Goal: Find specific page/section: Find specific page/section

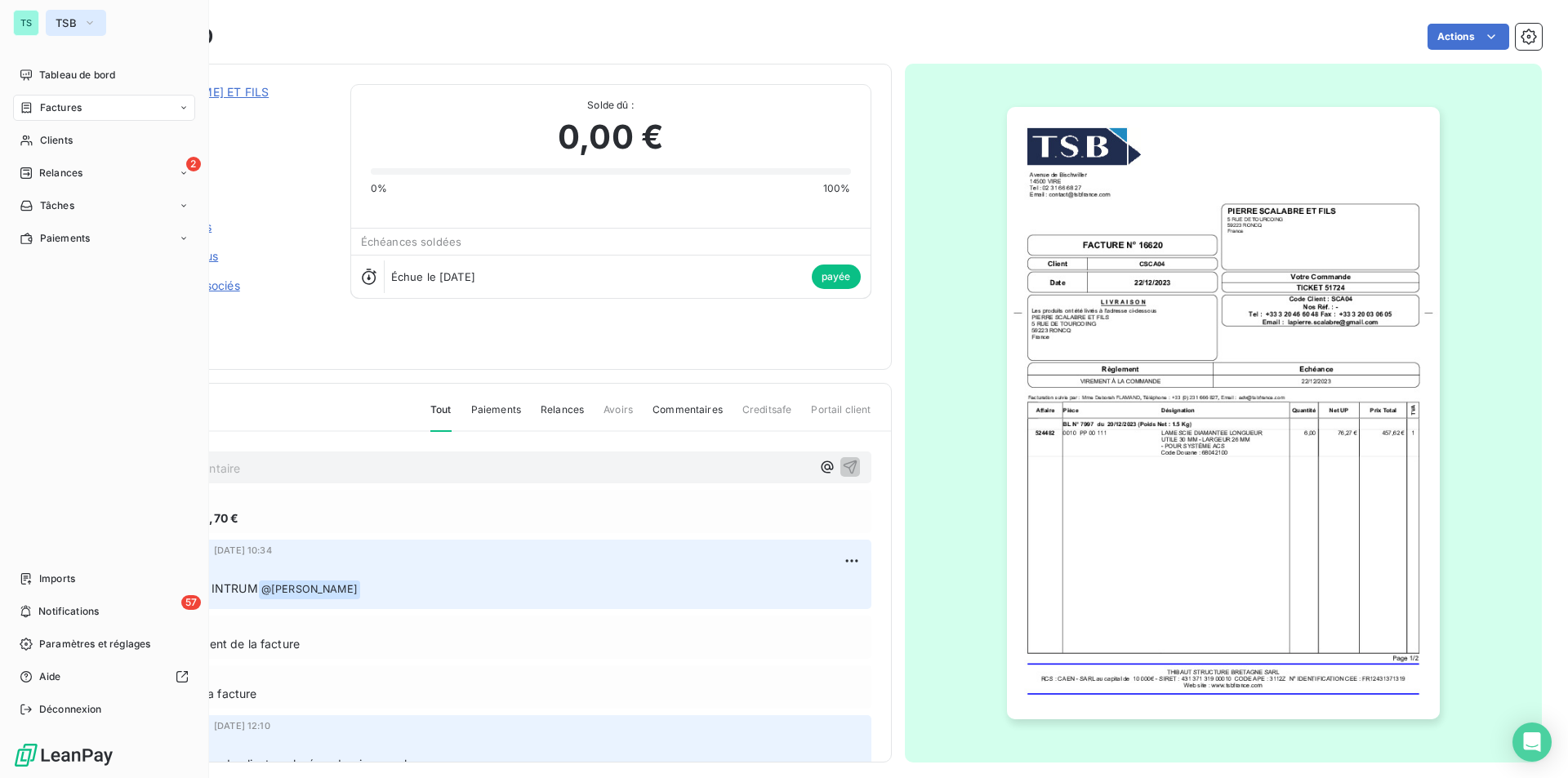
click at [65, 25] on span "TSB" at bounding box center [66, 22] width 21 height 13
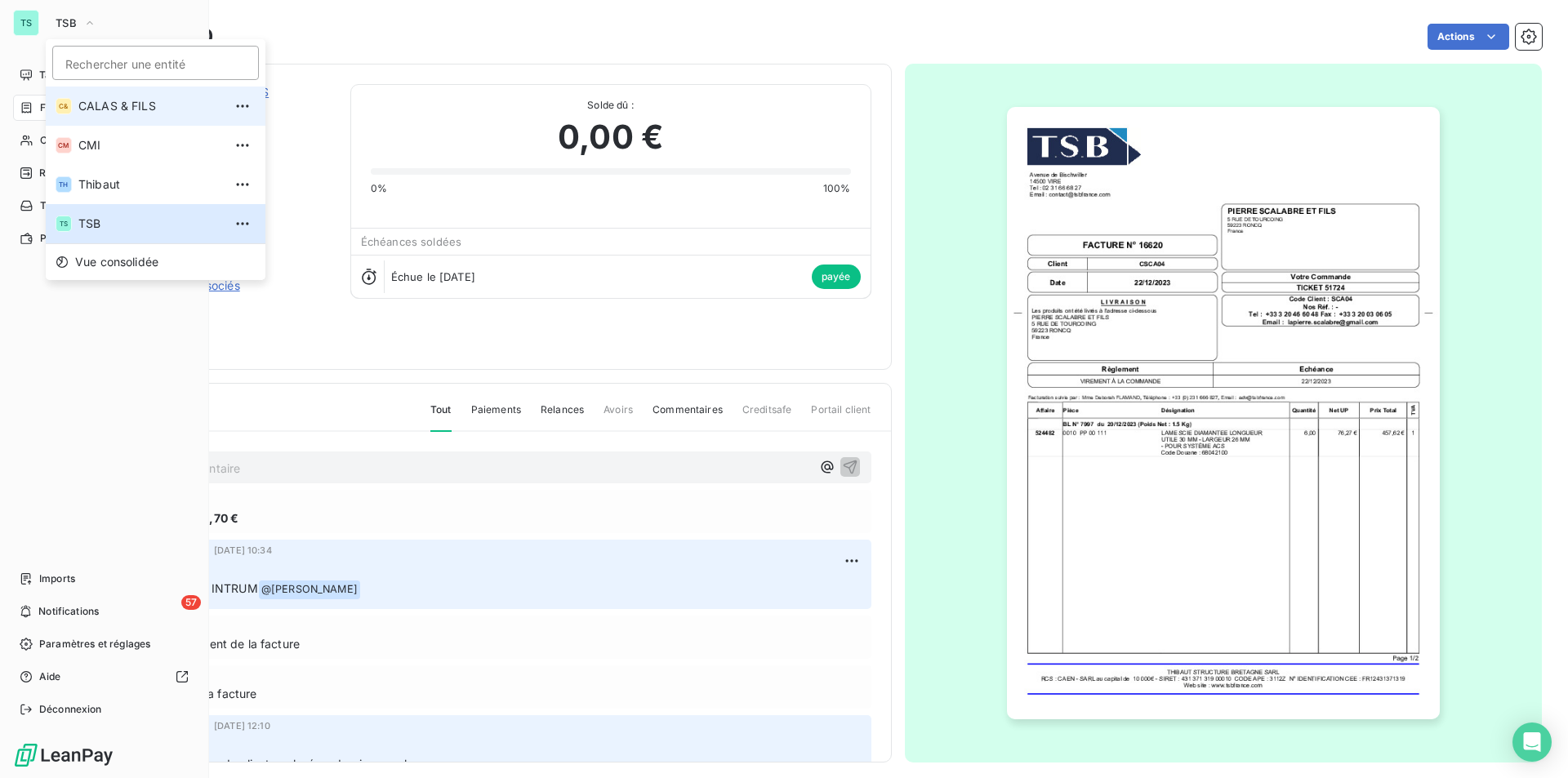
click at [97, 109] on span "CALAS & FILS" at bounding box center [150, 106] width 145 height 16
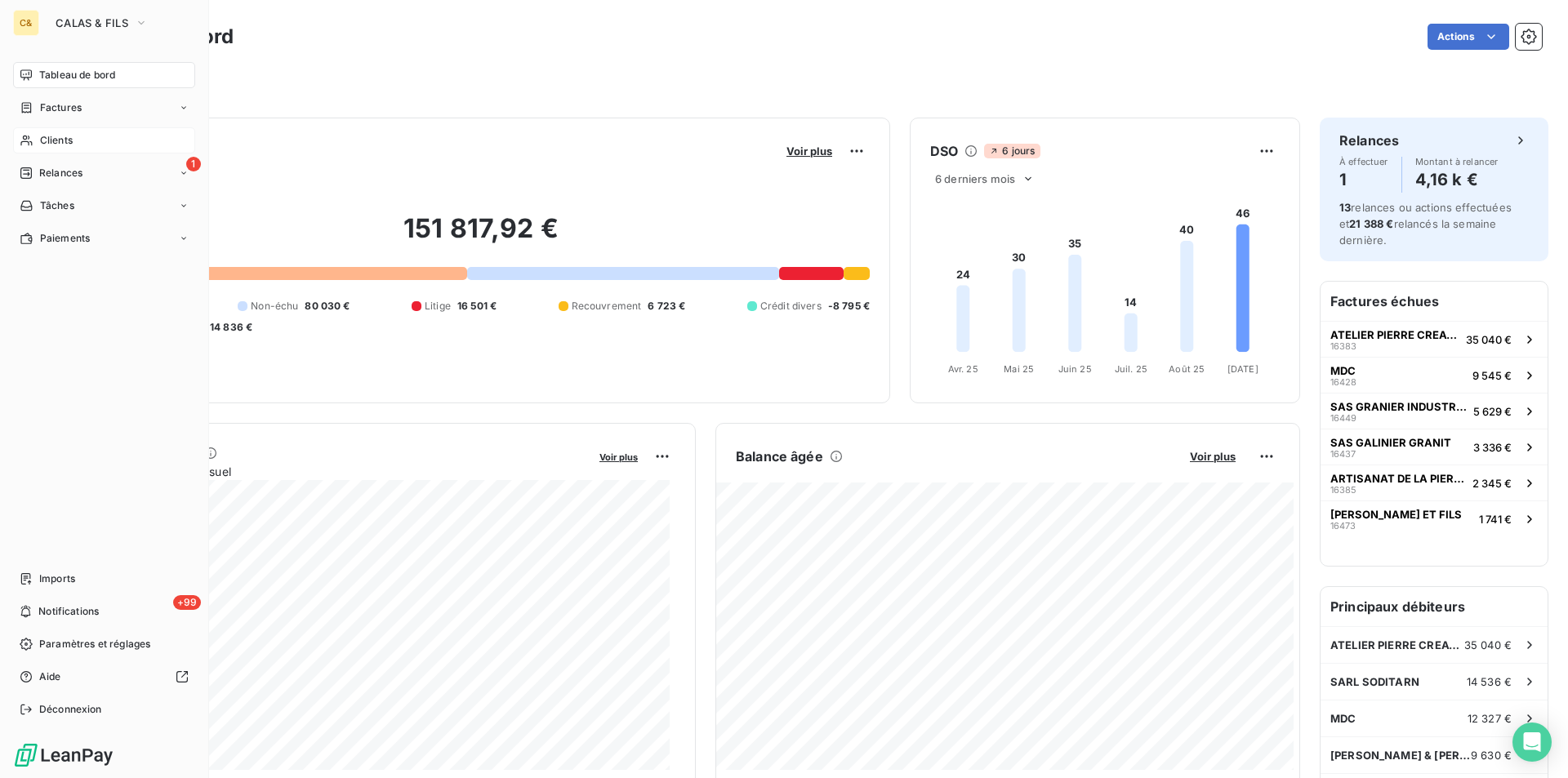
click at [58, 137] on span "Clients" at bounding box center [56, 140] width 33 height 15
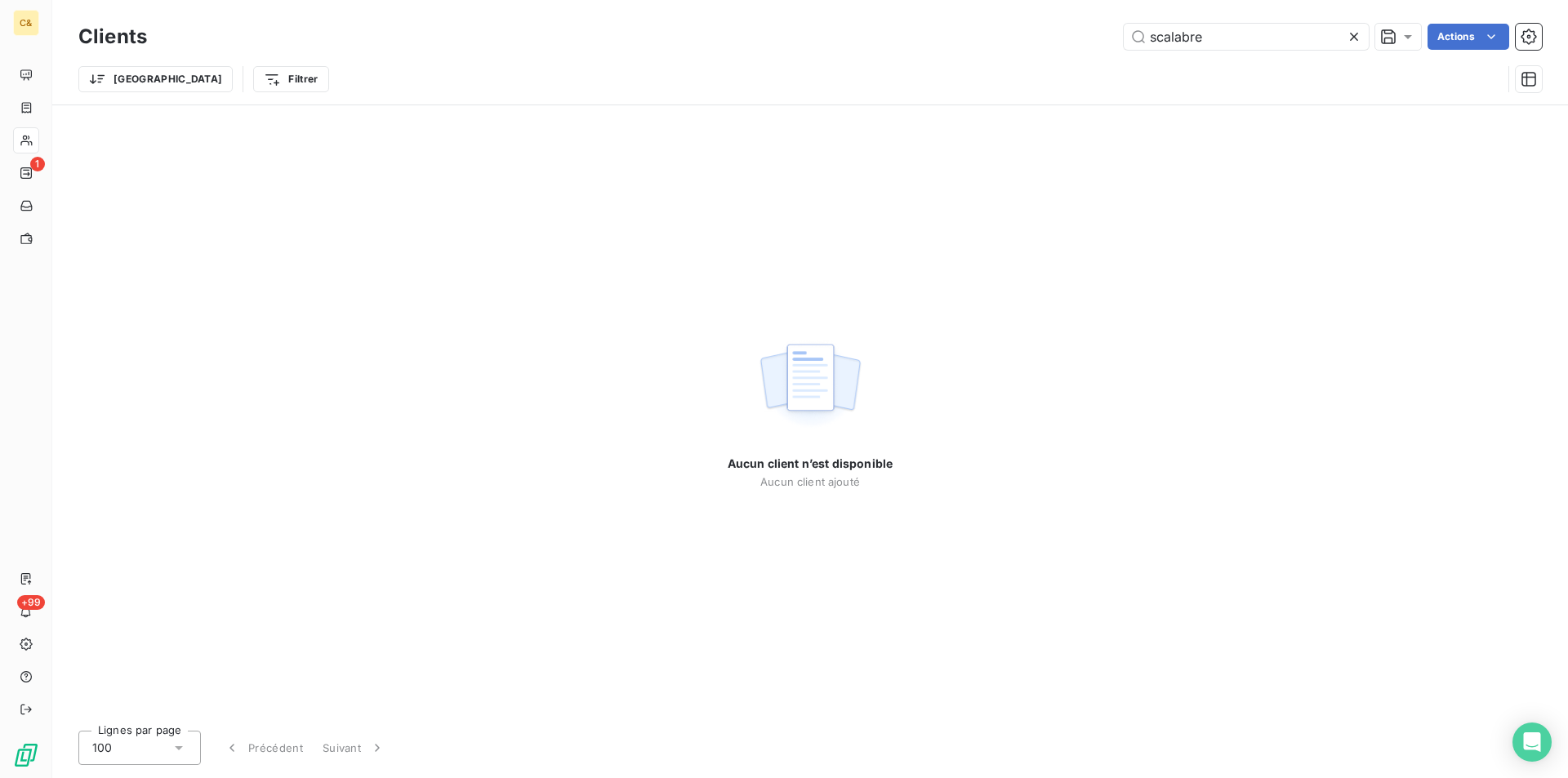
drag, startPoint x: 1217, startPoint y: 45, endPoint x: 992, endPoint y: 7, distance: 228.2
click at [992, 7] on div "Clients scalabre Actions Trier Filtrer" at bounding box center [810, 52] width 1516 height 105
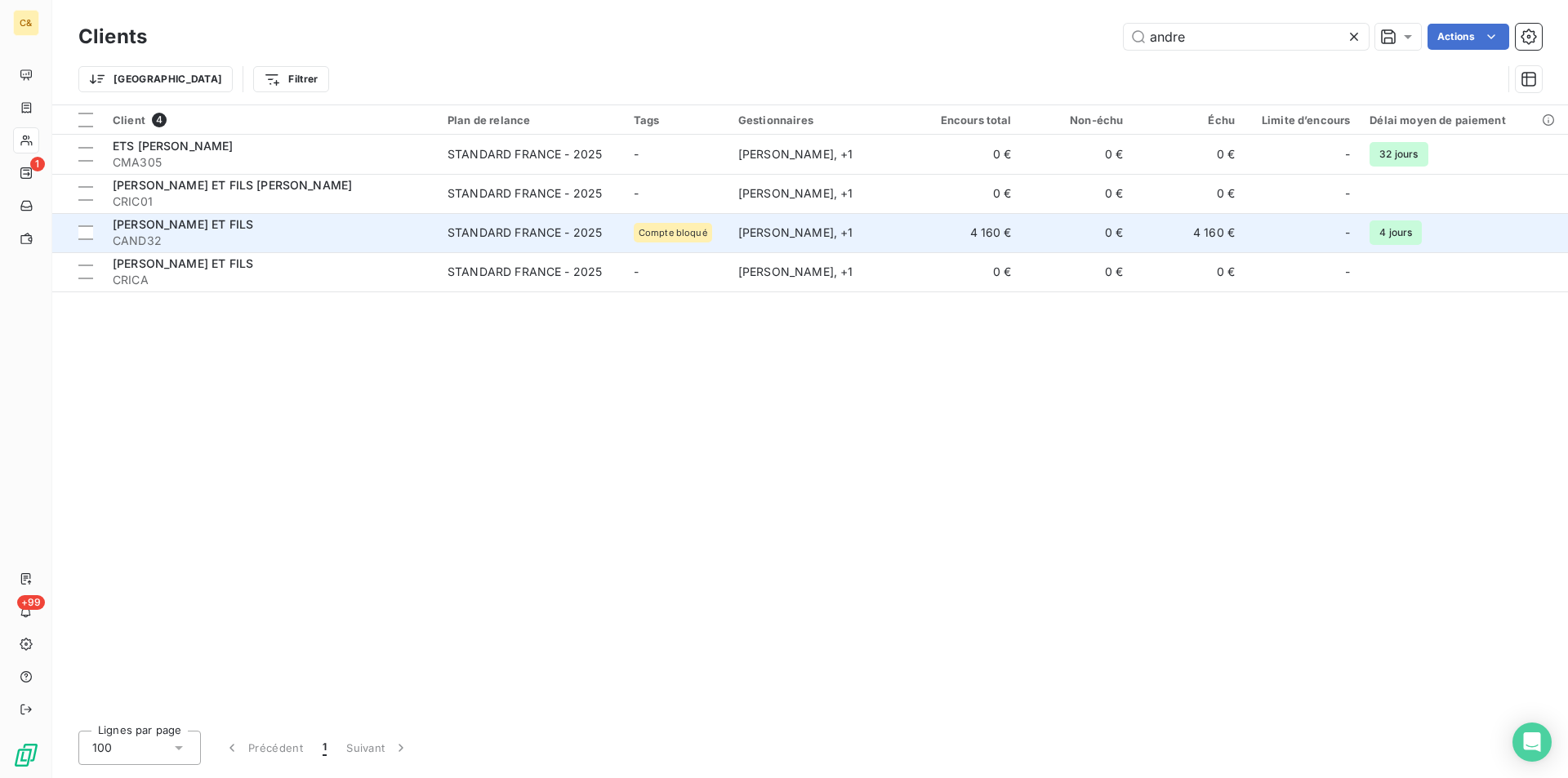
type input "andre"
click at [278, 238] on span "CAND32" at bounding box center [270, 241] width 316 height 16
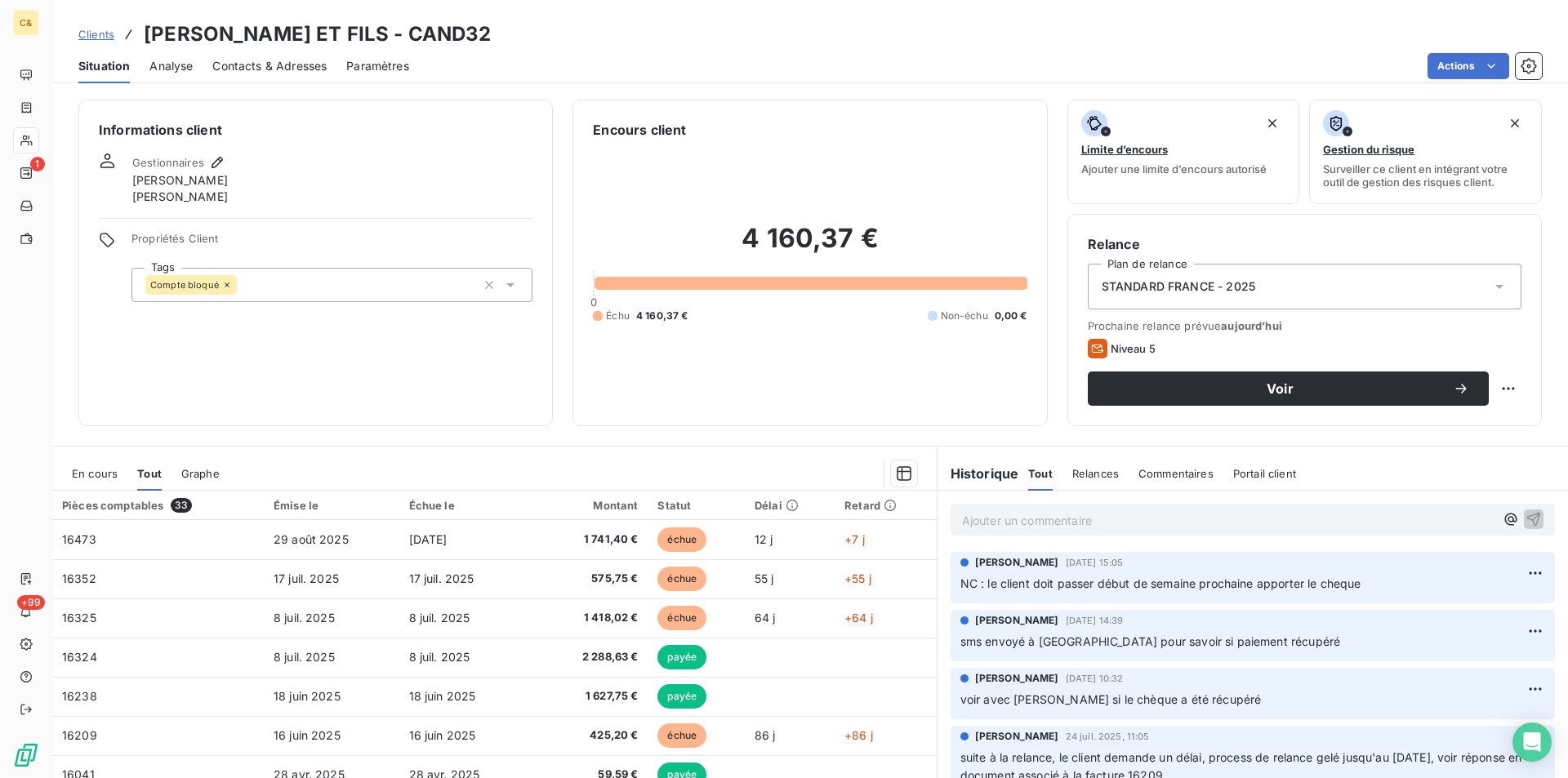
click at [108, 477] on span "En cours" at bounding box center [94, 473] width 45 height 13
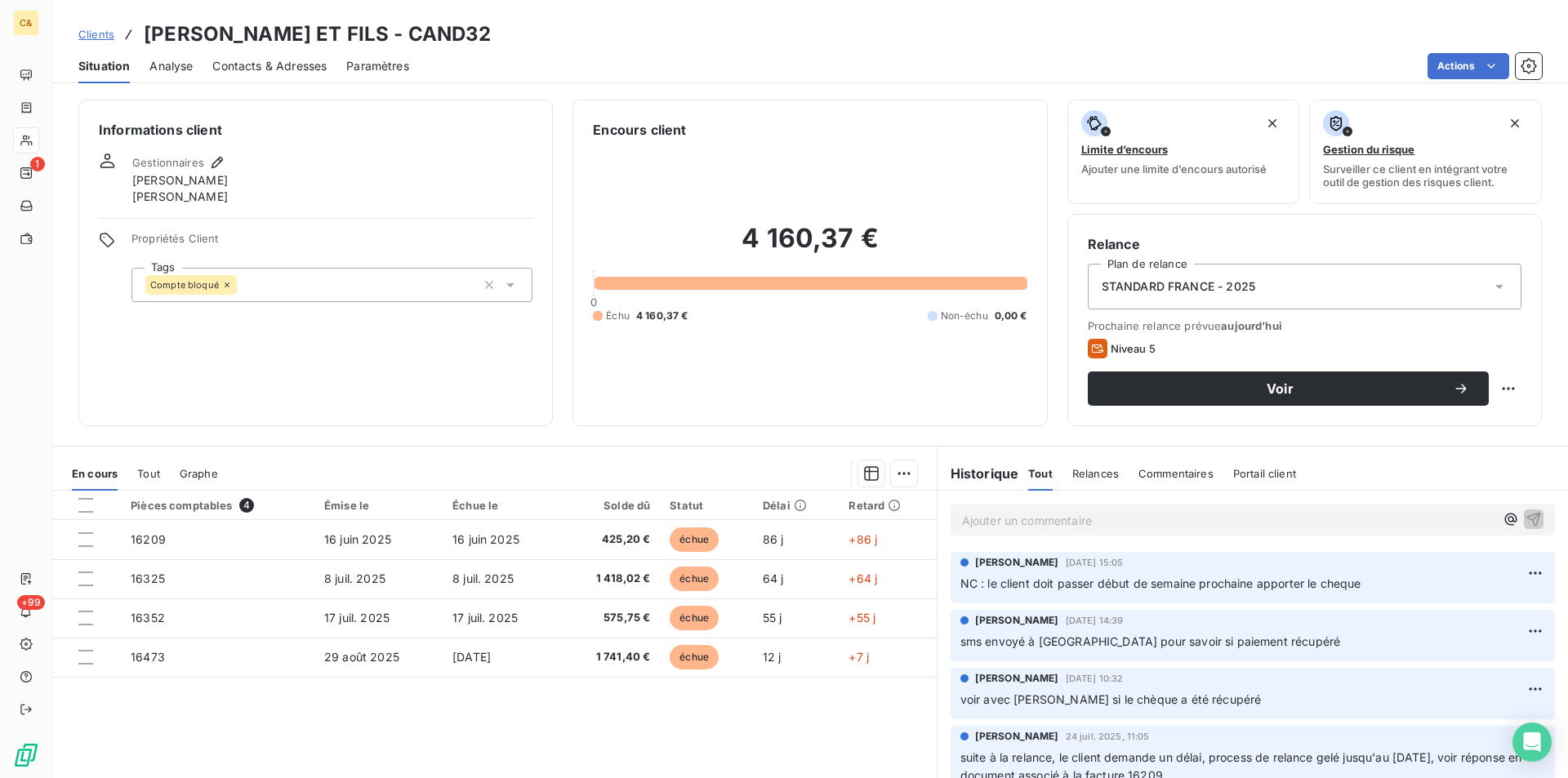
click at [1037, 526] on p "Ajouter un commentaire ﻿" at bounding box center [1228, 520] width 532 height 20
click at [1012, 517] on p "Ajouter un commentaire ﻿" at bounding box center [1228, 520] width 532 height 20
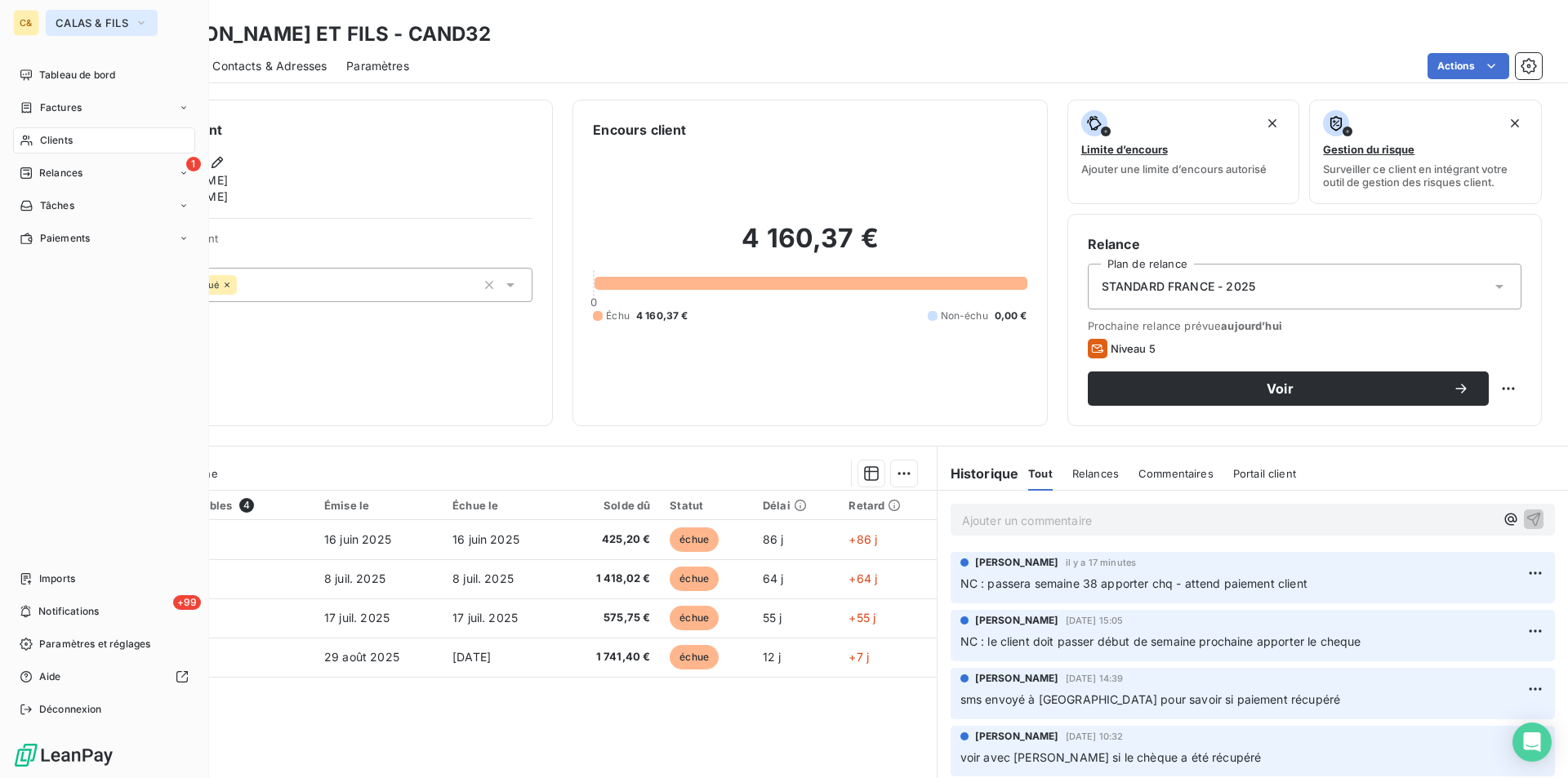
click at [77, 19] on span "CALAS & FILS" at bounding box center [92, 22] width 73 height 13
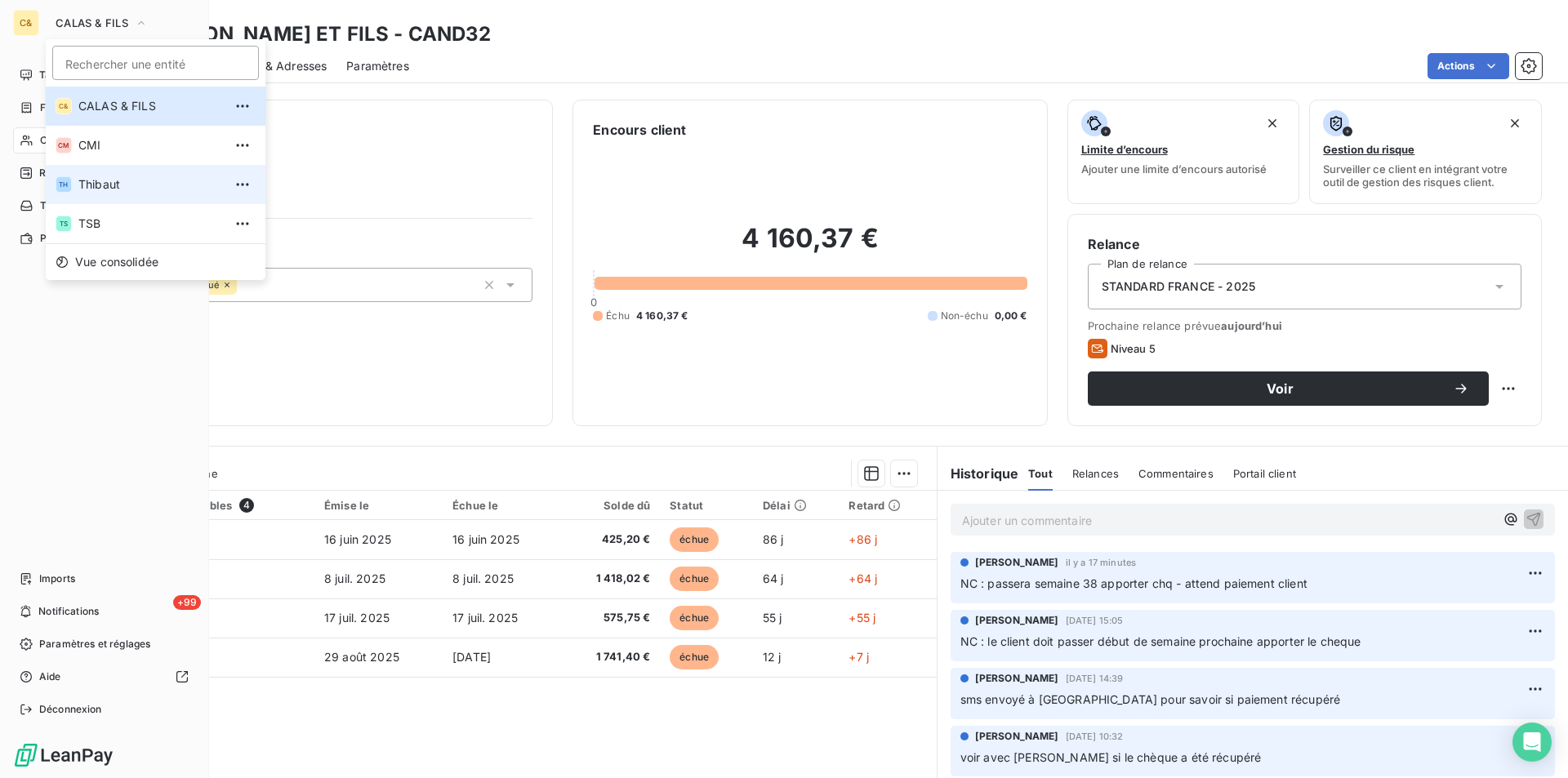
click at [105, 189] on span "Thibaut" at bounding box center [150, 184] width 145 height 16
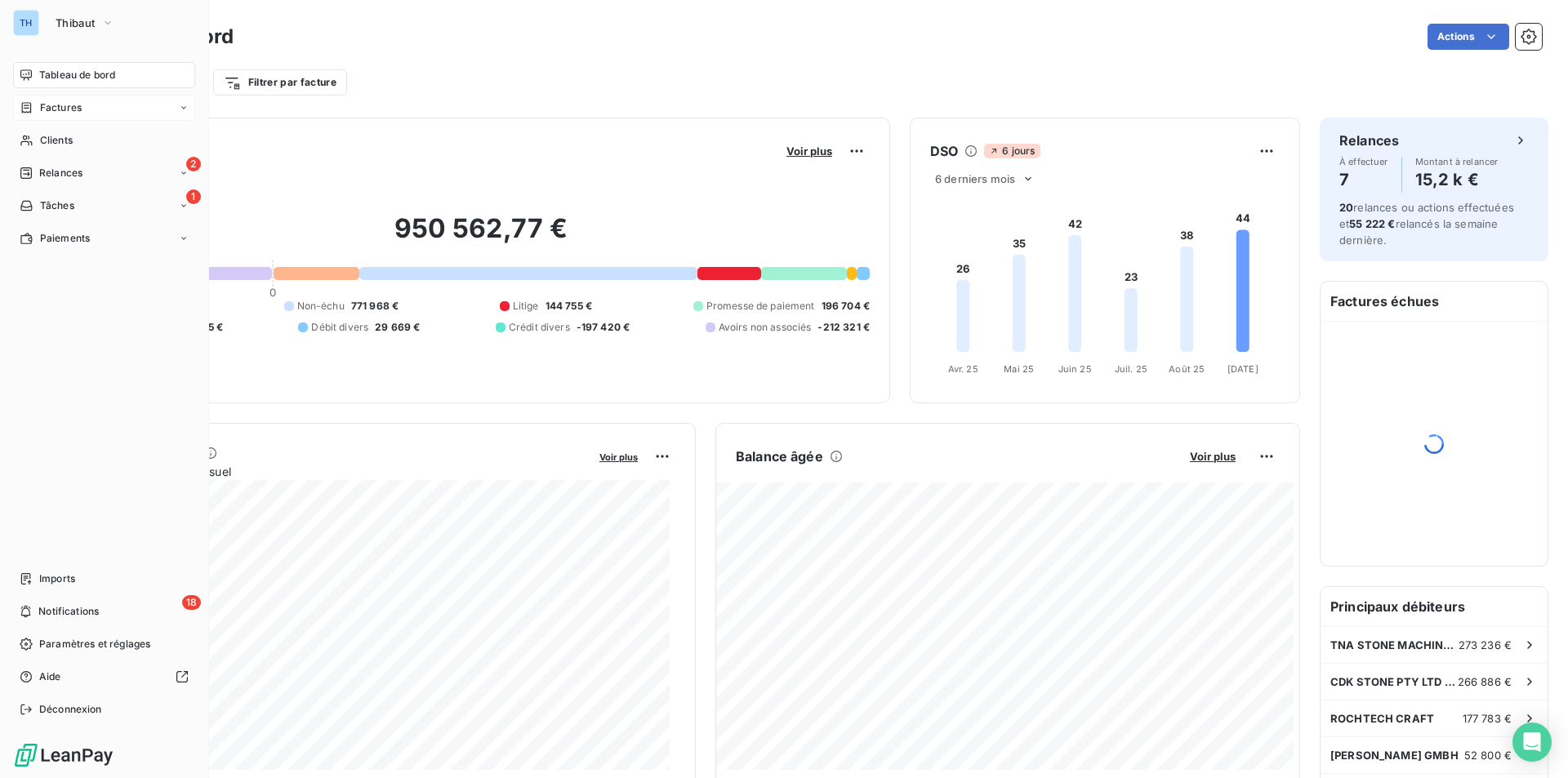
click at [65, 106] on span "Factures" at bounding box center [60, 108] width 42 height 15
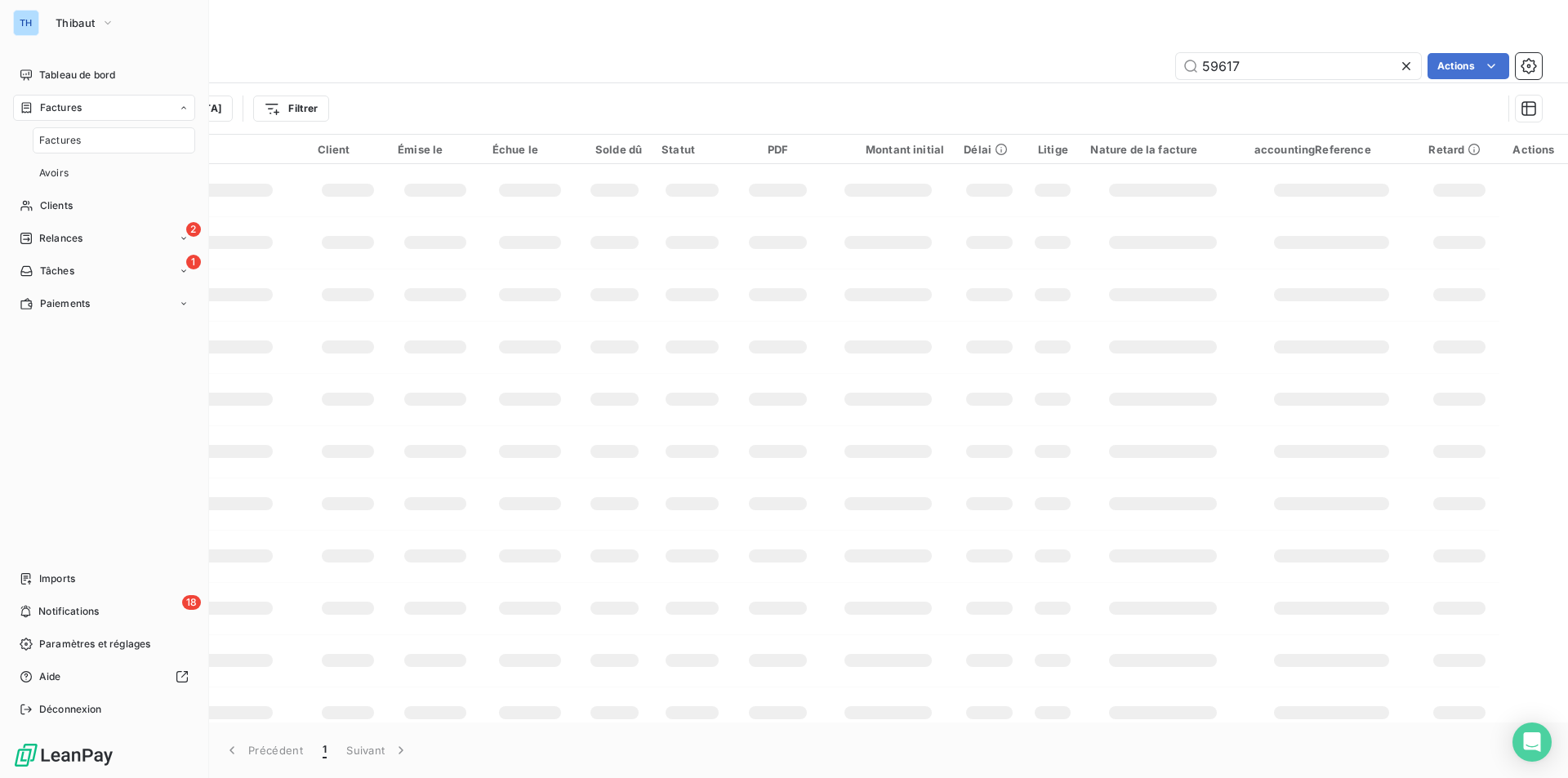
click at [75, 146] on span "Factures" at bounding box center [60, 140] width 42 height 15
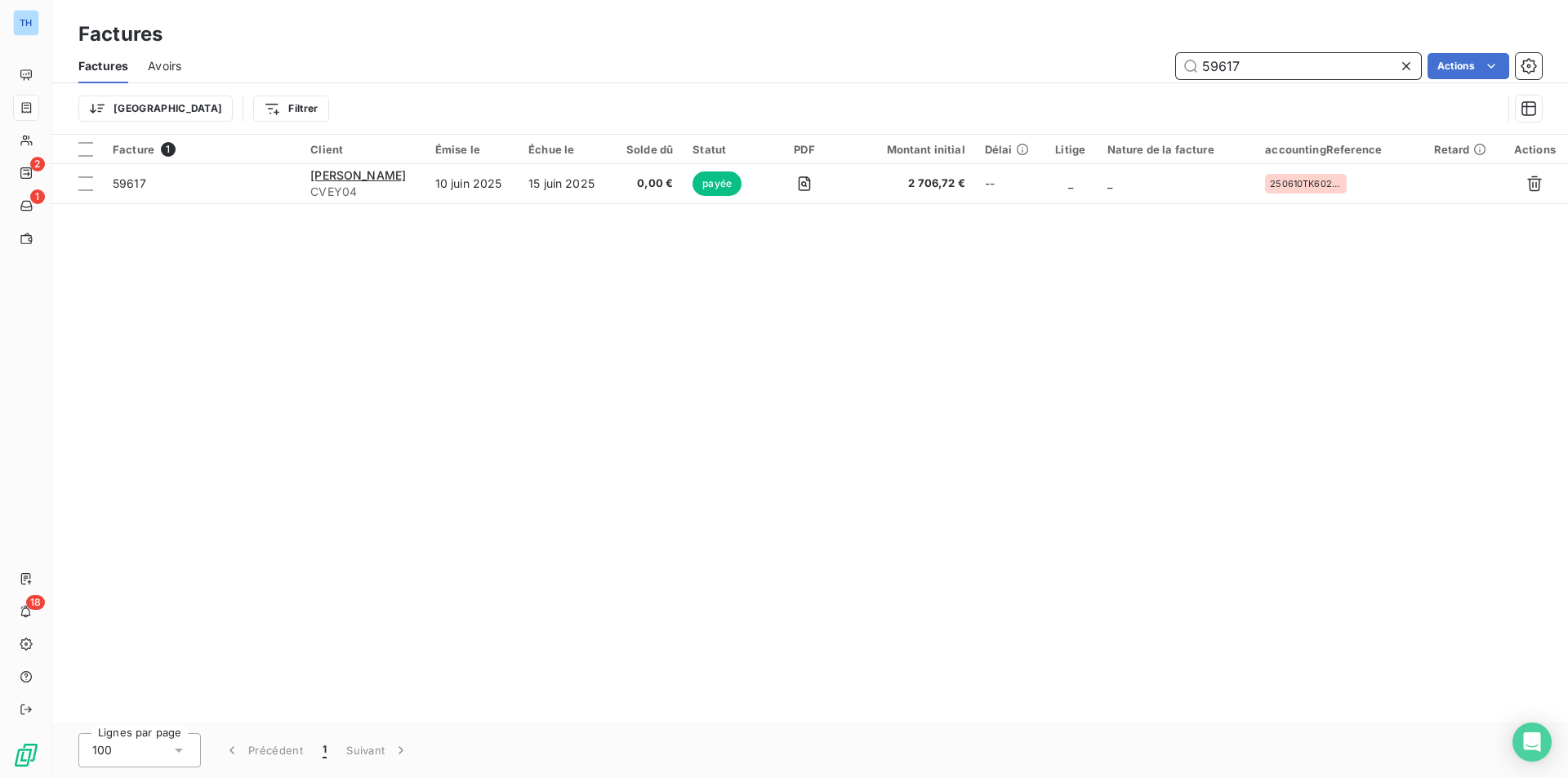
drag, startPoint x: 1249, startPoint y: 70, endPoint x: 1148, endPoint y: 67, distance: 101.0
click at [1148, 67] on div "59617 Actions" at bounding box center [871, 66] width 1340 height 26
type input "60696"
